Goal: Navigation & Orientation: Find specific page/section

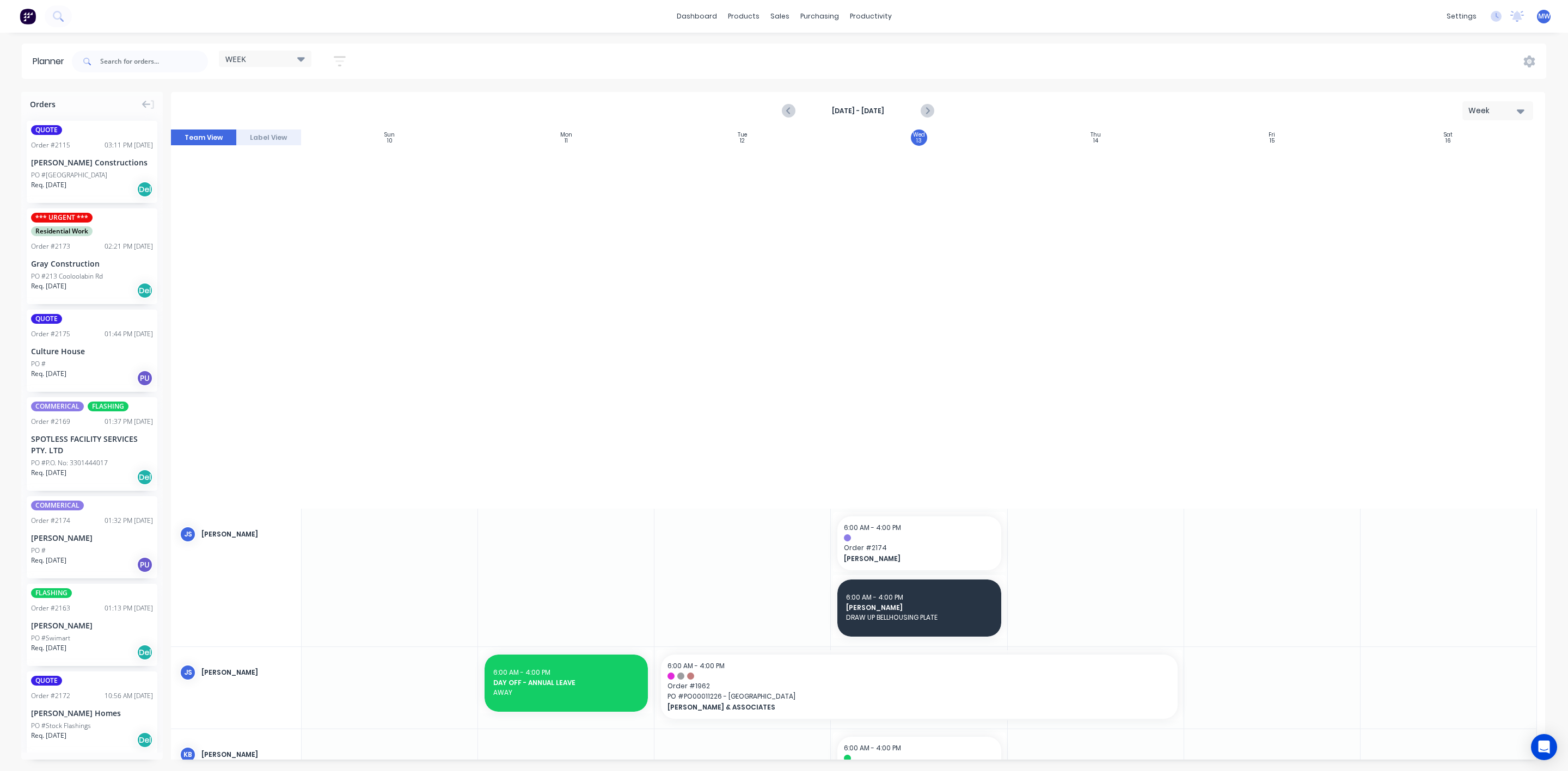
scroll to position [735, 0]
